Goal: Information Seeking & Learning: Find specific fact

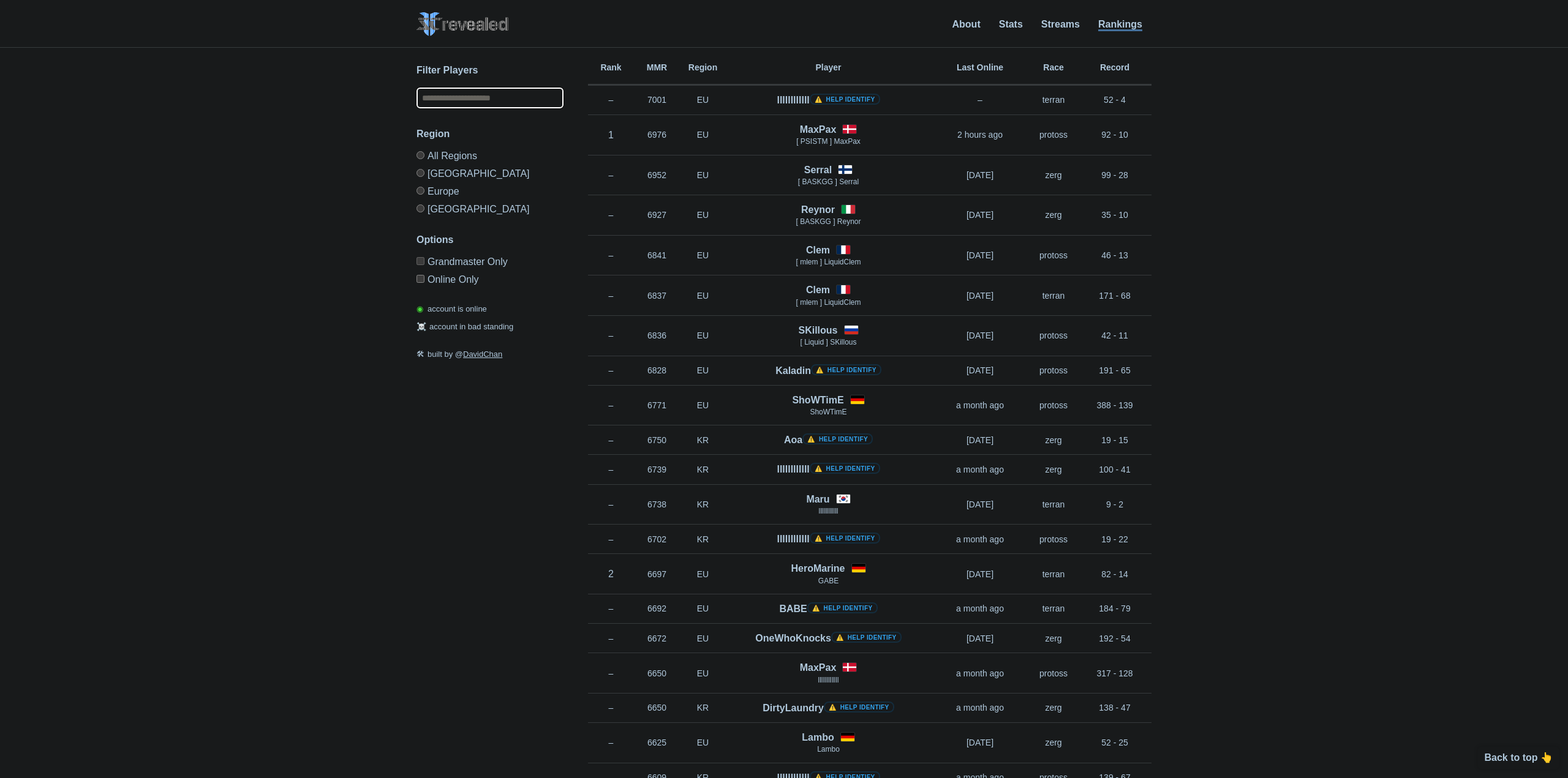
click at [474, 103] on input "text" at bounding box center [490, 98] width 147 height 21
type input "**********"
click at [433, 200] on label "[GEOGRAPHIC_DATA]" at bounding box center [485, 207] width 147 height 14
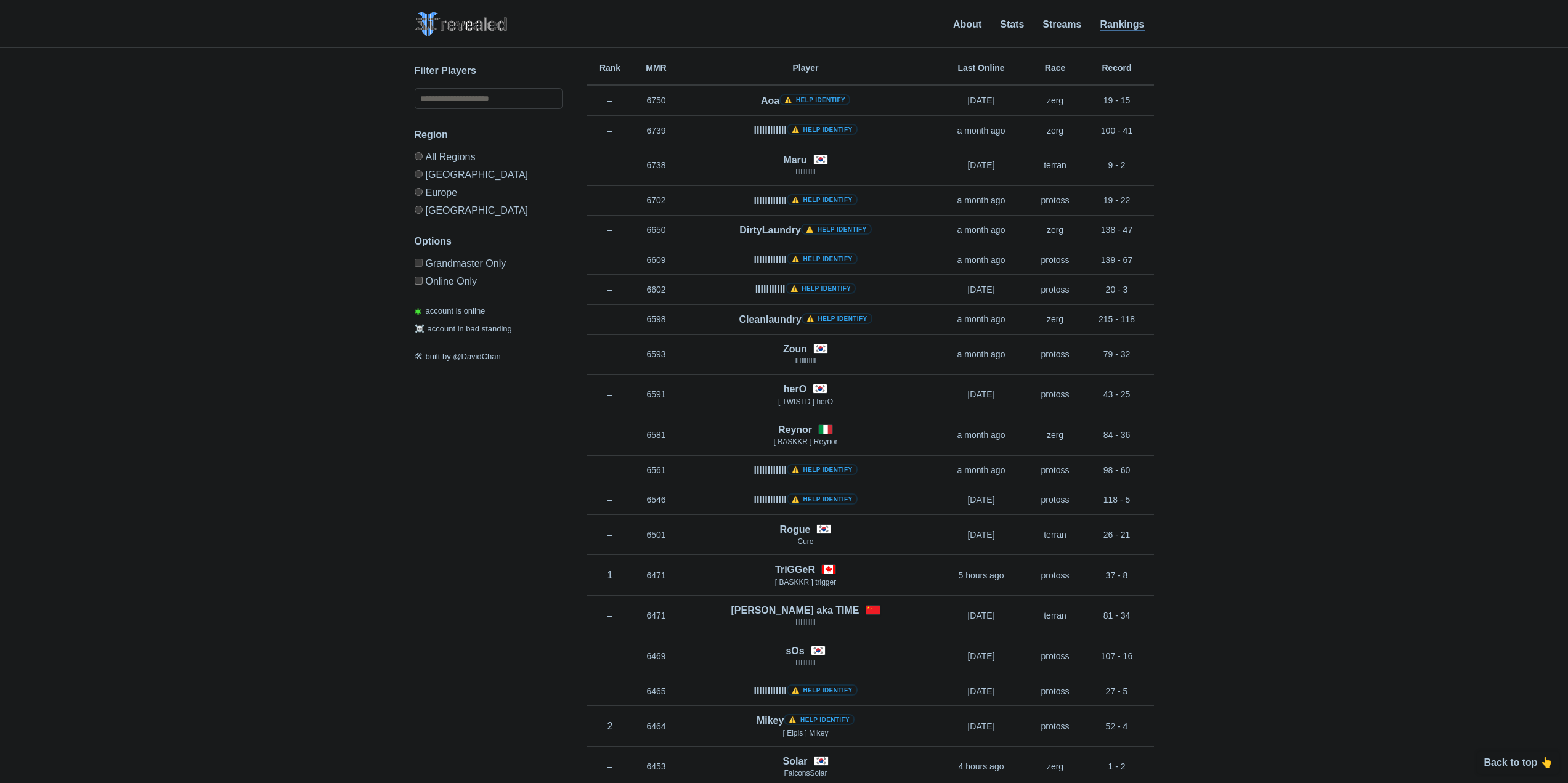
click at [435, 196] on label "Europe" at bounding box center [488, 192] width 148 height 18
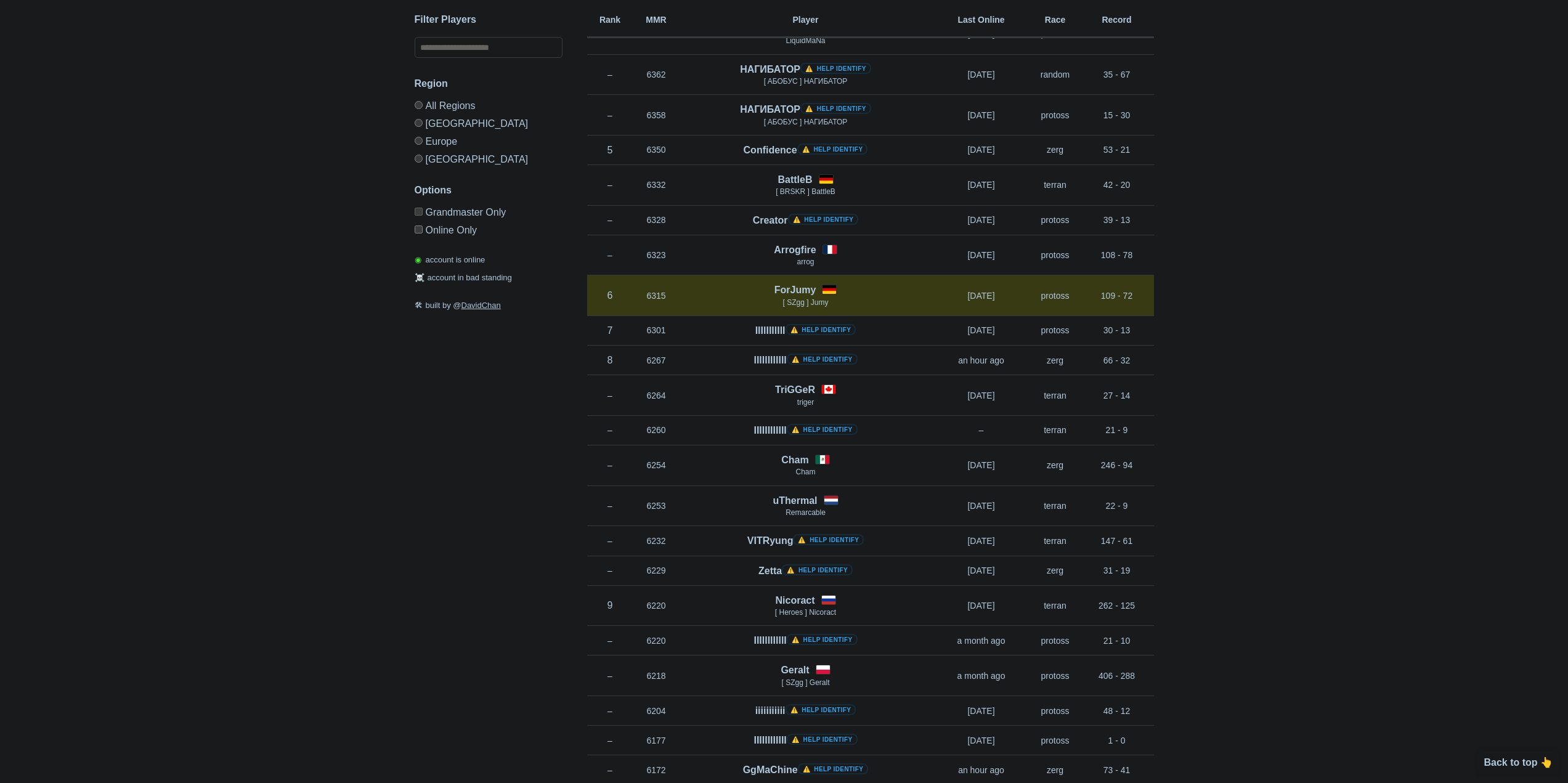
scroll to position [986, 0]
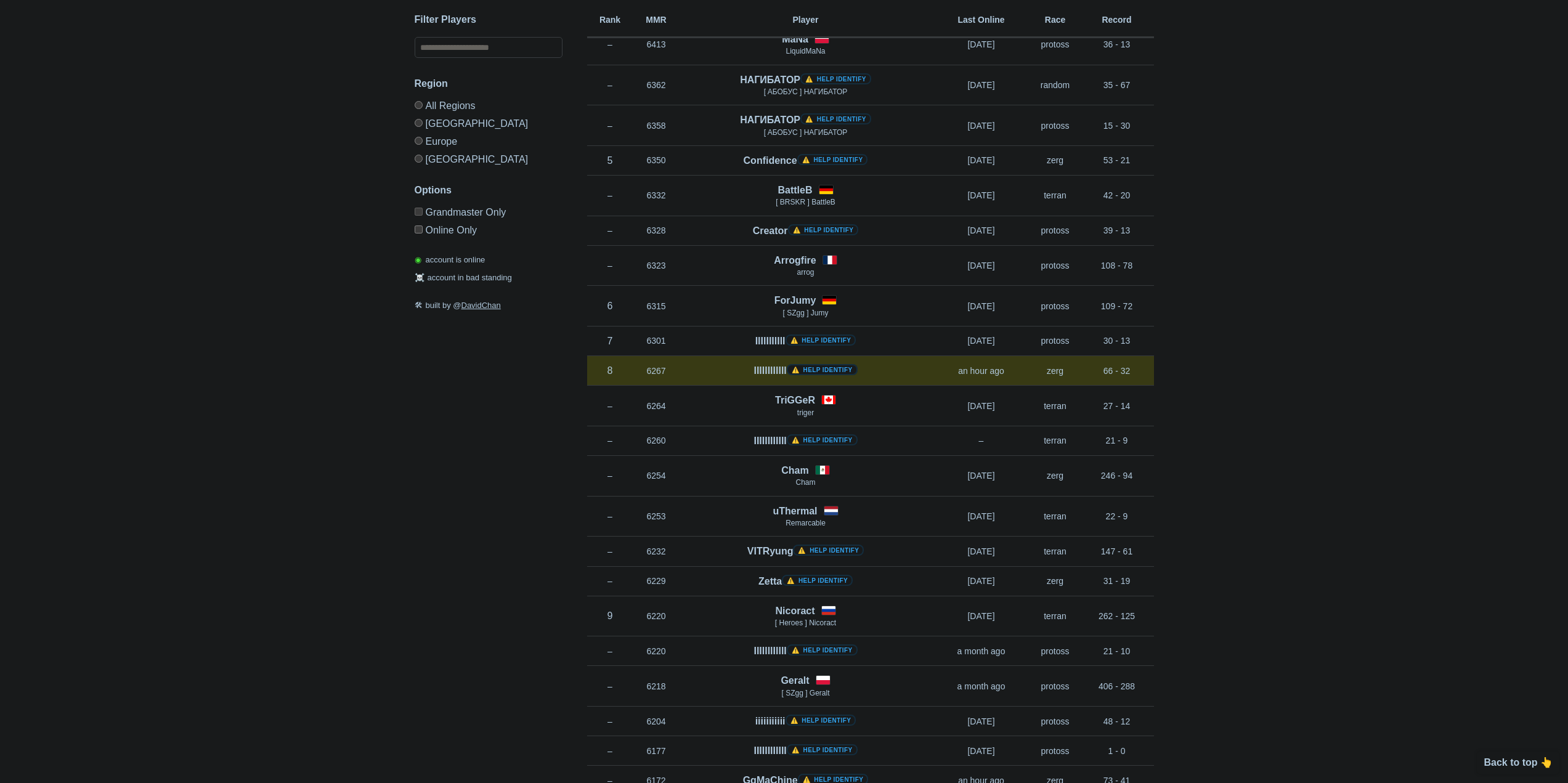
drag, startPoint x: 719, startPoint y: 369, endPoint x: 883, endPoint y: 369, distance: 164.0
click at [883, 369] on div "llllllllllll ⚠️ Help identify" at bounding box center [805, 371] width 252 height 15
click at [842, 370] on link "⚠️ Help identify" at bounding box center [822, 370] width 71 height 11
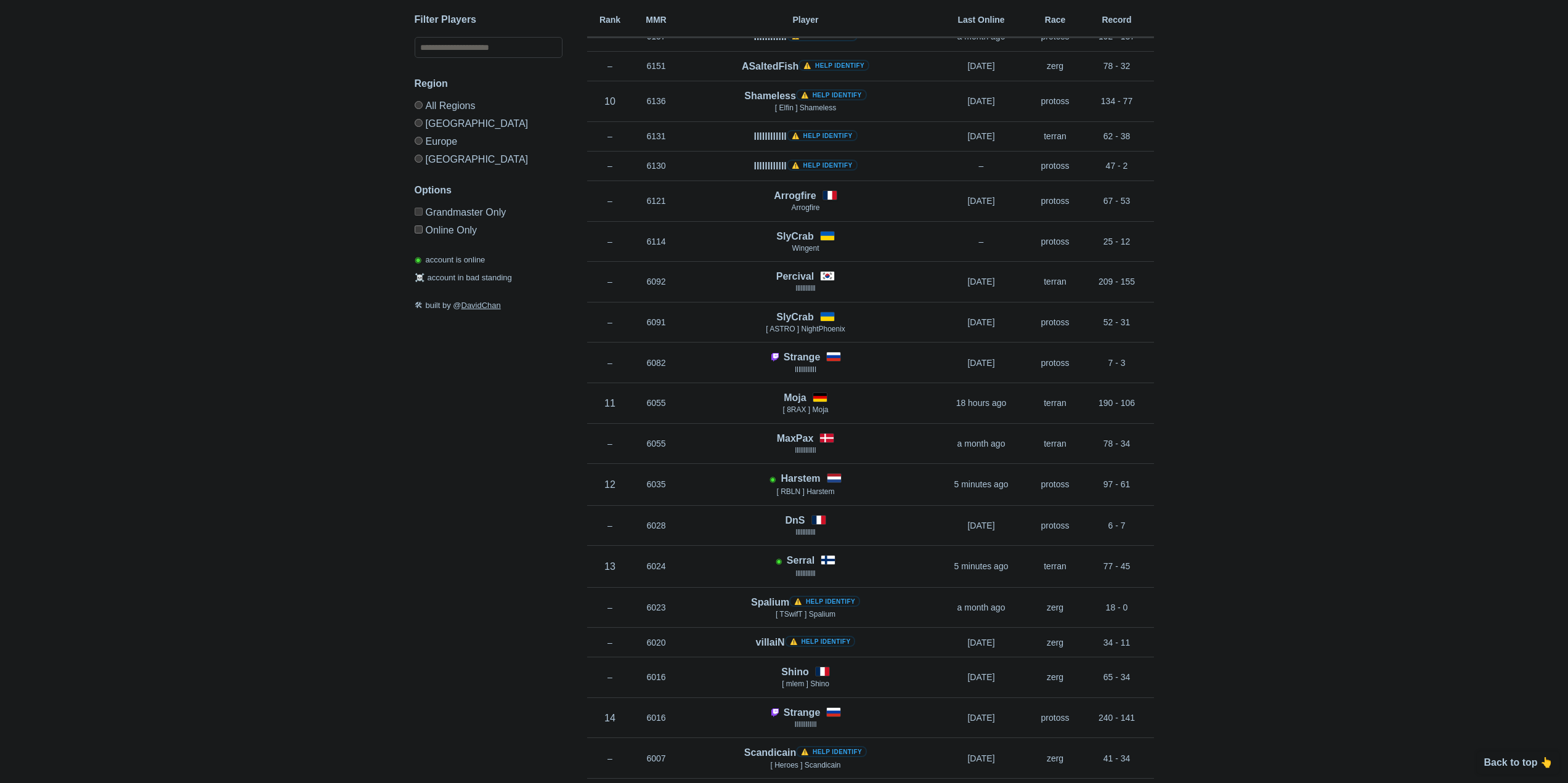
scroll to position [2034, 0]
